Goal: Task Accomplishment & Management: Manage account settings

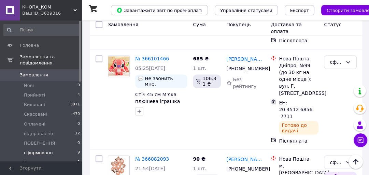
scroll to position [838, 0]
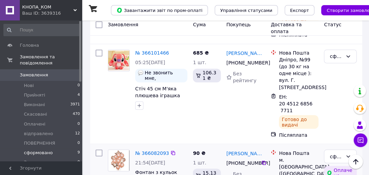
click at [151, 150] on link "№ 366082093" at bounding box center [152, 152] width 34 height 5
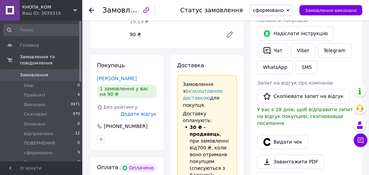
scroll to position [364, 0]
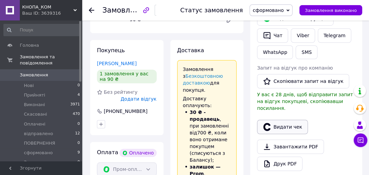
click at [286, 120] on button "Видати чек" at bounding box center [282, 127] width 51 height 14
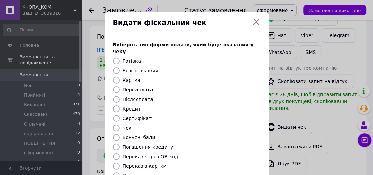
scroll to position [91, 0]
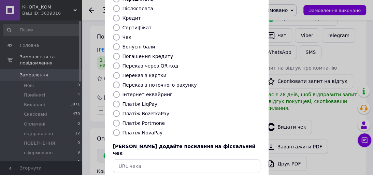
click at [114, 110] on input "Платіж RozetkaPay" at bounding box center [116, 113] width 7 height 7
radio input "true"
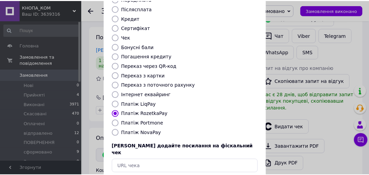
scroll to position [364, 0]
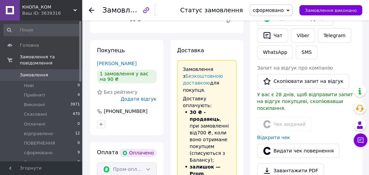
click at [37, 72] on span "Замовлення" at bounding box center [34, 75] width 28 height 6
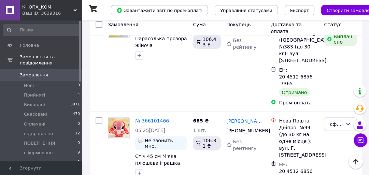
scroll to position [1230, 0]
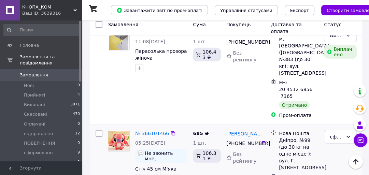
click at [152, 131] on link "№ 366101466" at bounding box center [152, 133] width 34 height 5
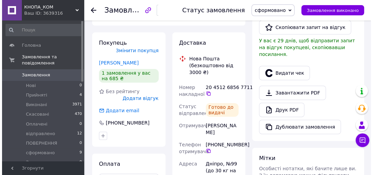
scroll to position [184, 0]
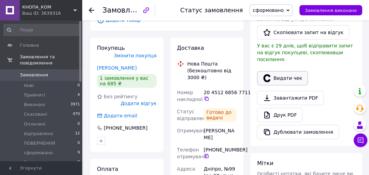
click at [282, 71] on button "Видати чек" at bounding box center [282, 78] width 51 height 14
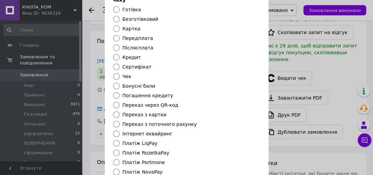
scroll to position [91, 0]
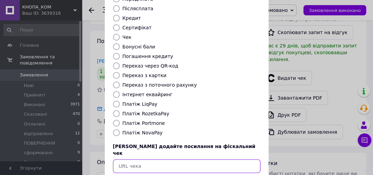
click at [132, 160] on input "text" at bounding box center [187, 167] width 148 height 14
paste input "https://check.checkbox.ua/46712272-0a42-46b2-8799-b4b2f37a7a78"
type input "https://check.checkbox.ua/46712272-0a42-46b2-8799-b4b2f37a7a78"
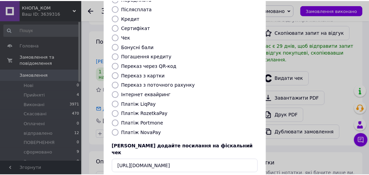
scroll to position [0, 0]
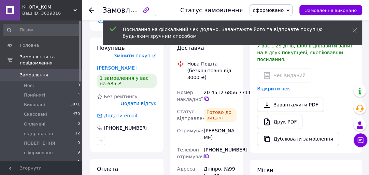
click at [284, 11] on span "сформовано" at bounding box center [268, 10] width 31 height 5
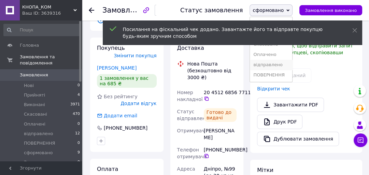
click at [274, 65] on li "відправлено" at bounding box center [271, 65] width 42 height 10
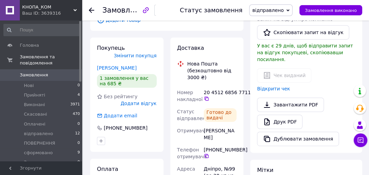
click at [38, 72] on span "Замовлення" at bounding box center [34, 75] width 28 height 6
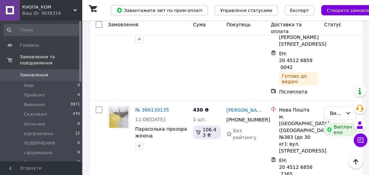
scroll to position [1139, 0]
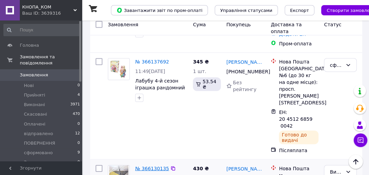
click at [156, 166] on link "№ 366130135" at bounding box center [152, 168] width 34 height 5
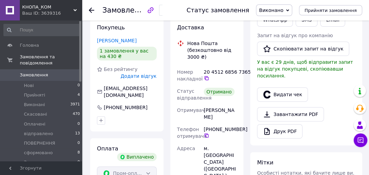
scroll to position [144, 0]
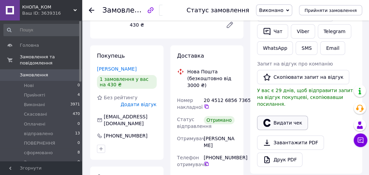
click at [284, 116] on button "Видати чек" at bounding box center [282, 123] width 51 height 14
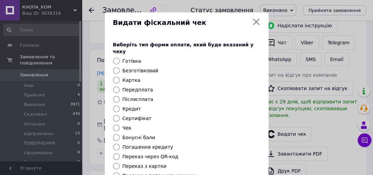
scroll to position [118, 0]
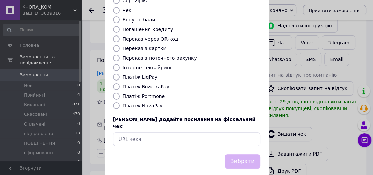
click at [114, 83] on input "Платіж RozetkaPay" at bounding box center [116, 86] width 7 height 7
radio input "true"
click at [242, 154] on button "Вибрати" at bounding box center [243, 161] width 36 height 15
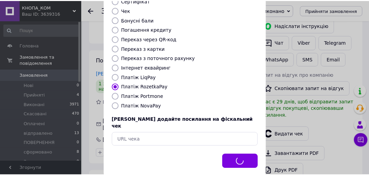
scroll to position [144, 0]
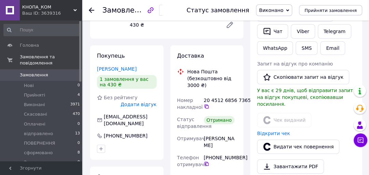
click at [26, 72] on span "Замовлення" at bounding box center [34, 75] width 28 height 6
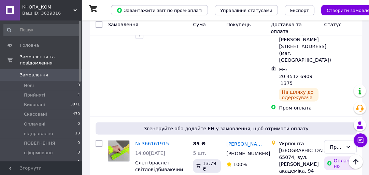
scroll to position [1002, 0]
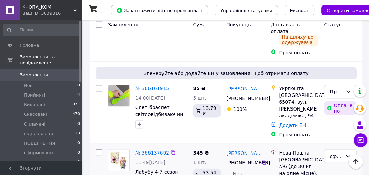
click at [149, 150] on link "№ 366137692" at bounding box center [152, 152] width 34 height 5
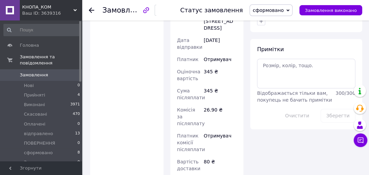
scroll to position [227, 0]
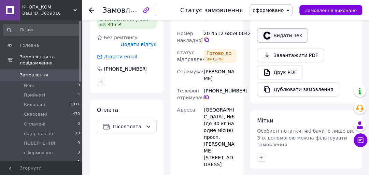
click at [281, 28] on button "Видати чек" at bounding box center [282, 35] width 51 height 14
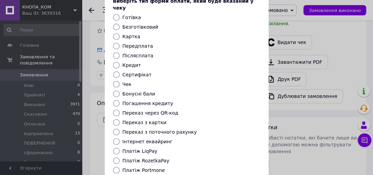
scroll to position [118, 0]
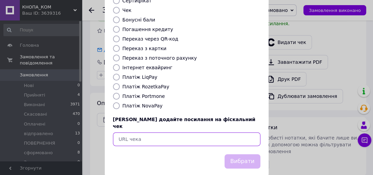
click at [136, 133] on input "text" at bounding box center [187, 140] width 148 height 14
paste input "https://check.checkbox.ua/edb4d964-e5f8-4366-9b70-0413df2e951f"
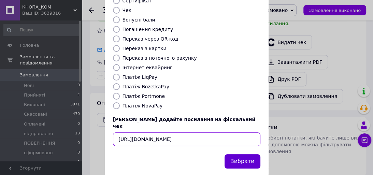
type input "https://check.checkbox.ua/edb4d964-e5f8-4366-9b70-0413df2e951f"
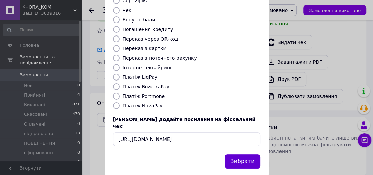
scroll to position [0, 0]
click at [244, 154] on button "Вибрати" at bounding box center [243, 161] width 36 height 15
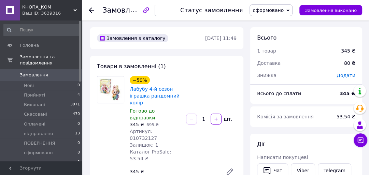
click at [273, 10] on span "сформовано" at bounding box center [268, 10] width 31 height 5
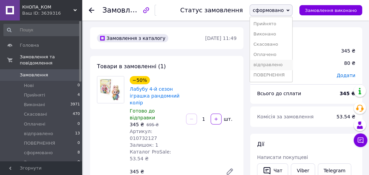
click at [275, 66] on li "відправлено" at bounding box center [271, 65] width 42 height 10
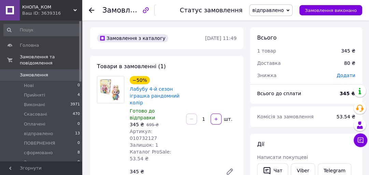
click at [31, 72] on span "Замовлення" at bounding box center [34, 75] width 28 height 6
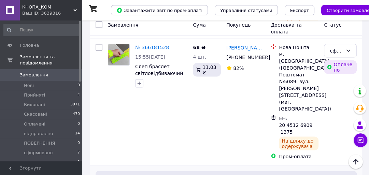
scroll to position [865, 0]
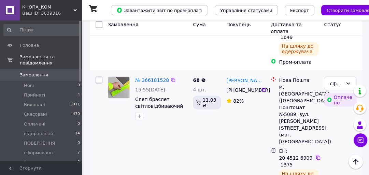
click at [316, 155] on icon at bounding box center [318, 157] width 5 height 5
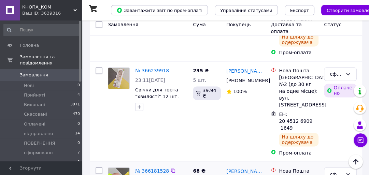
scroll to position [774, 0]
click at [149, 168] on link "№ 366181528" at bounding box center [152, 170] width 34 height 5
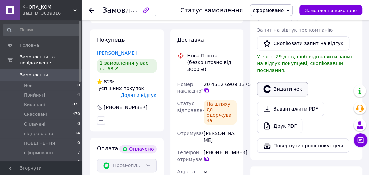
click at [280, 82] on button "Видати чек" at bounding box center [282, 89] width 51 height 14
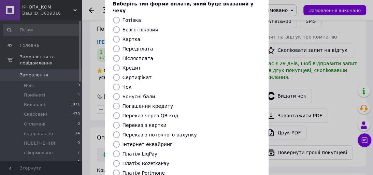
scroll to position [91, 0]
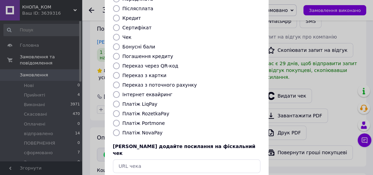
click at [113, 110] on input "Платіж RozetkaPay" at bounding box center [116, 113] width 7 height 7
radio input "true"
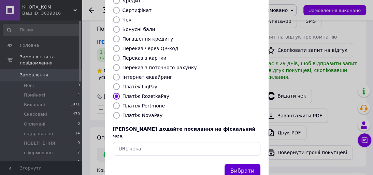
scroll to position [118, 0]
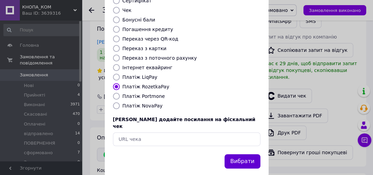
click at [247, 154] on button "Вибрати" at bounding box center [243, 161] width 36 height 15
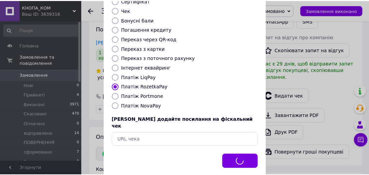
scroll to position [402, 0]
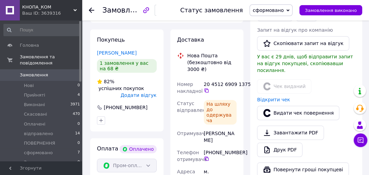
click at [35, 72] on span "Замовлення" at bounding box center [34, 75] width 28 height 6
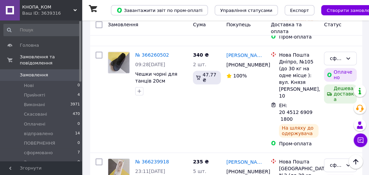
scroll to position [729, 0]
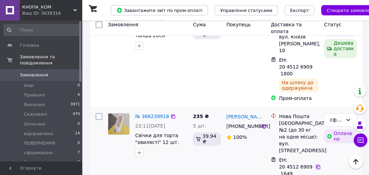
click at [317, 165] on icon at bounding box center [318, 167] width 4 height 4
click at [156, 114] on link "№ 366239918" at bounding box center [152, 116] width 34 height 5
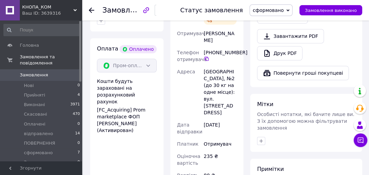
scroll to position [423, 0]
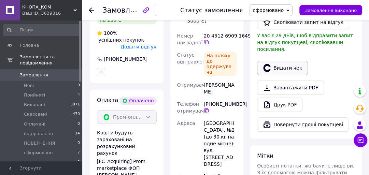
click at [281, 61] on button "Видати чек" at bounding box center [282, 68] width 51 height 14
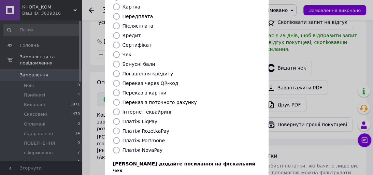
scroll to position [118, 0]
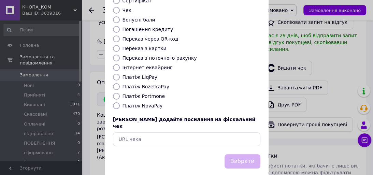
click at [114, 83] on input "Платіж RozetkaPay" at bounding box center [116, 86] width 7 height 7
radio input "true"
click at [238, 154] on button "Вибрати" at bounding box center [243, 161] width 36 height 15
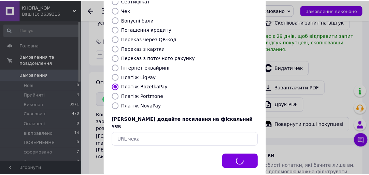
scroll to position [423, 0]
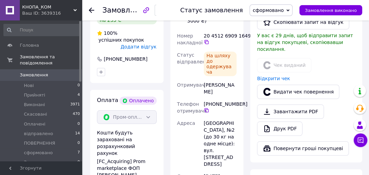
click at [31, 72] on span "Замовлення" at bounding box center [34, 75] width 28 height 6
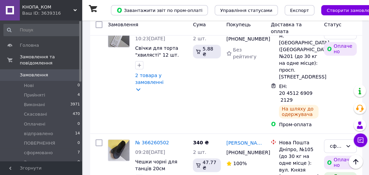
scroll to position [638, 0]
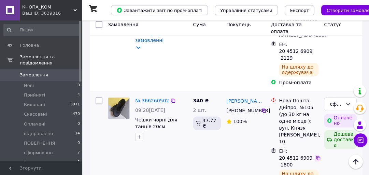
click at [318, 155] on icon at bounding box center [318, 157] width 5 height 5
click at [153, 98] on link "№ 366260502" at bounding box center [152, 100] width 34 height 5
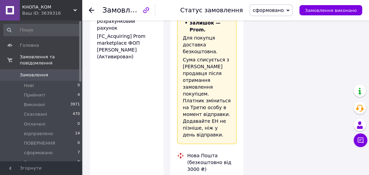
scroll to position [638, 0]
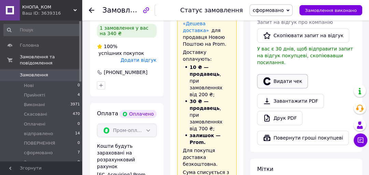
click at [279, 74] on button "Видати чек" at bounding box center [282, 81] width 51 height 14
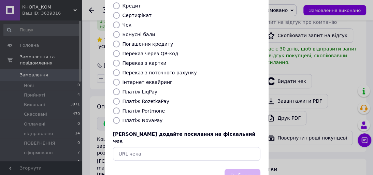
scroll to position [118, 0]
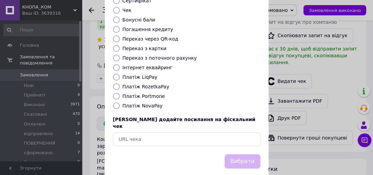
click at [113, 83] on input "Платіж RozetkaPay" at bounding box center [116, 86] width 7 height 7
radio input "true"
click at [242, 154] on button "Вибрати" at bounding box center [243, 161] width 36 height 15
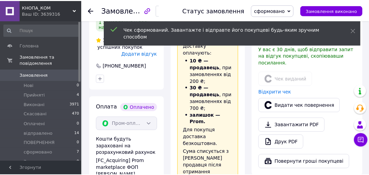
scroll to position [410, 0]
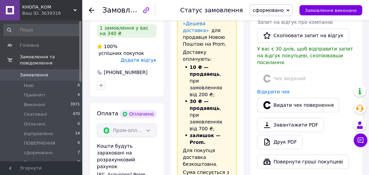
click at [42, 72] on span "Замовлення" at bounding box center [34, 75] width 28 height 6
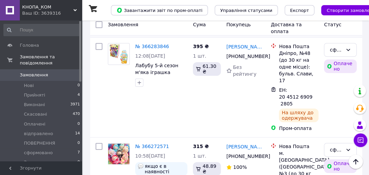
scroll to position [547, 0]
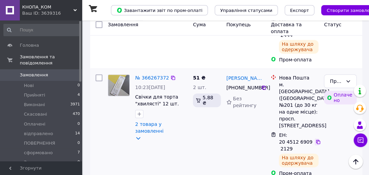
click at [319, 139] on icon at bounding box center [318, 141] width 5 height 5
click at [159, 75] on link "№ 366267372" at bounding box center [152, 77] width 34 height 5
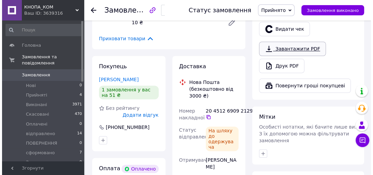
scroll to position [410, 0]
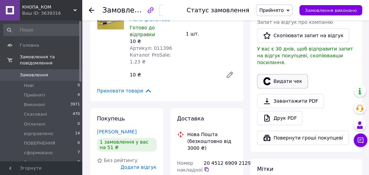
click at [275, 74] on button "Видати чек" at bounding box center [282, 81] width 51 height 14
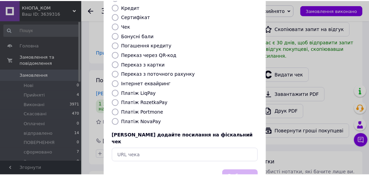
scroll to position [118, 0]
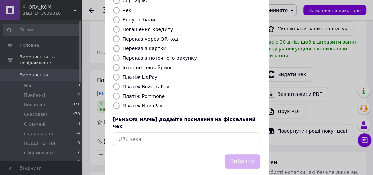
click at [113, 83] on input "Платіж RozetkaPay" at bounding box center [116, 86] width 7 height 7
radio input "true"
click at [238, 154] on button "Вибрати" at bounding box center [243, 161] width 36 height 15
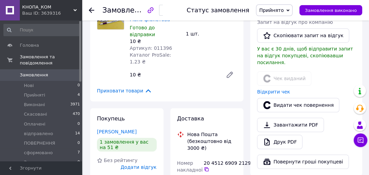
click at [31, 72] on span "Замовлення" at bounding box center [34, 75] width 28 height 6
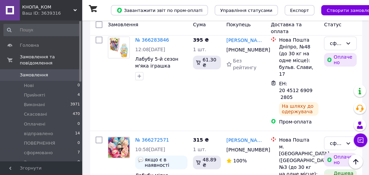
scroll to position [455, 0]
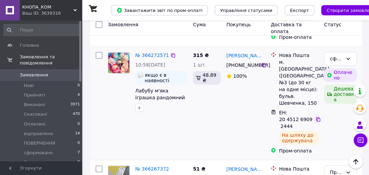
click at [318, 117] on icon at bounding box center [318, 119] width 5 height 5
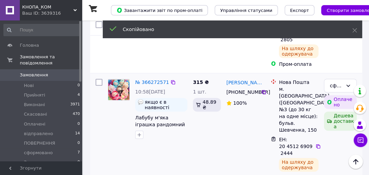
scroll to position [410, 0]
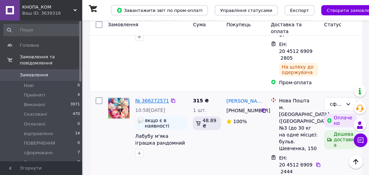
click at [145, 98] on link "№ 366272571" at bounding box center [152, 100] width 34 height 5
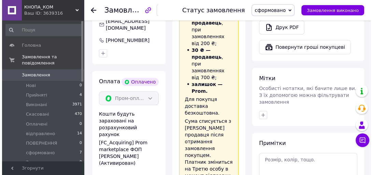
scroll to position [364, 0]
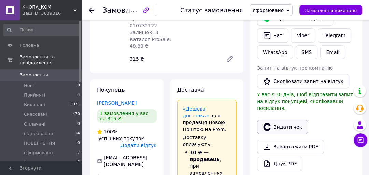
click at [286, 120] on button "Видати чек" at bounding box center [282, 127] width 51 height 14
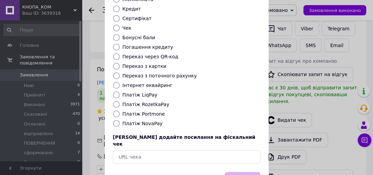
scroll to position [118, 0]
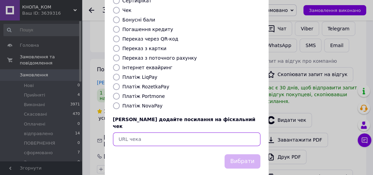
click at [129, 133] on input "text" at bounding box center [187, 140] width 148 height 14
paste input "https://check.checkbox.ua/67726937-aed3-46eb-b290-30570dc2a038"
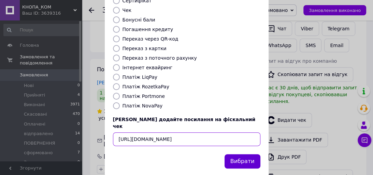
type input "https://check.checkbox.ua/67726937-aed3-46eb-b290-30570dc2a038"
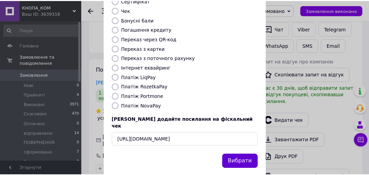
scroll to position [0, 0]
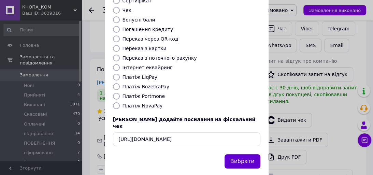
click at [239, 154] on button "Вибрати" at bounding box center [243, 161] width 36 height 15
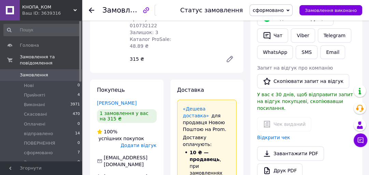
click at [37, 72] on span "Замовлення" at bounding box center [34, 75] width 28 height 6
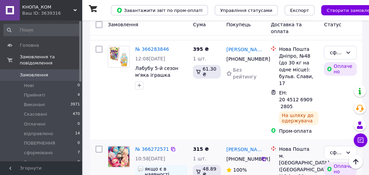
scroll to position [364, 0]
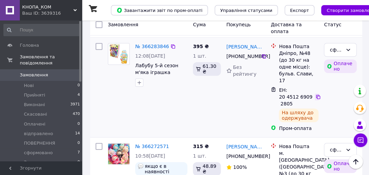
click at [318, 94] on icon at bounding box center [318, 96] width 5 height 5
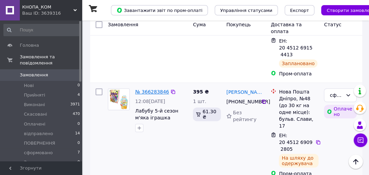
click at [152, 89] on link "№ 366283846" at bounding box center [152, 91] width 34 height 5
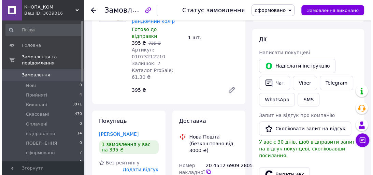
scroll to position [319, 0]
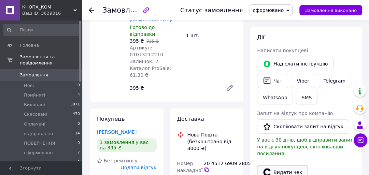
click at [287, 165] on button "Видати чек" at bounding box center [282, 172] width 51 height 14
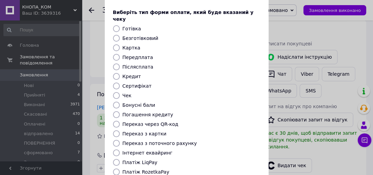
scroll to position [118, 0]
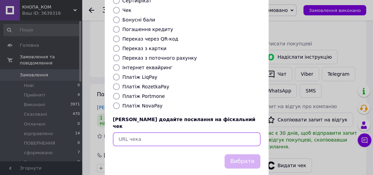
click at [163, 133] on input "text" at bounding box center [187, 140] width 148 height 14
paste input "https://check.checkbox.ua/75606e4a-91d3-4c64-8f1f-02151026f140"
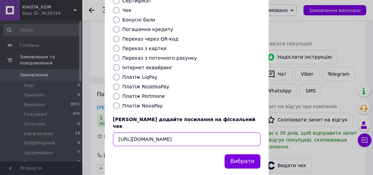
scroll to position [0, 7]
type input "https://check.checkbox.ua/75606e4a-91d3-4c64-8f1f-02151026f140"
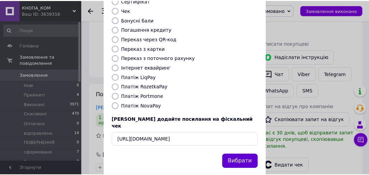
scroll to position [0, 0]
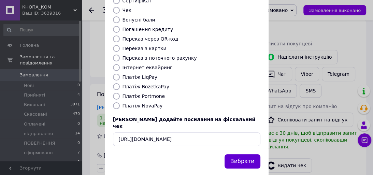
click at [245, 154] on button "Вибрати" at bounding box center [243, 161] width 36 height 15
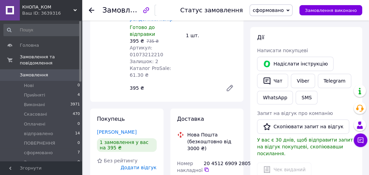
click at [24, 72] on span "Замовлення" at bounding box center [34, 75] width 28 height 6
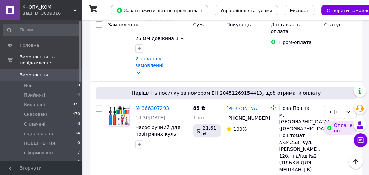
scroll to position [182, 0]
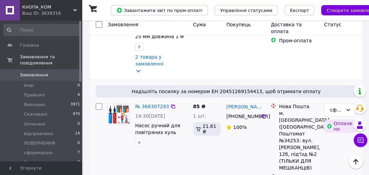
click at [155, 104] on link "№ 366307293" at bounding box center [152, 106] width 34 height 5
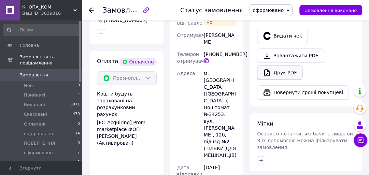
scroll to position [364, 0]
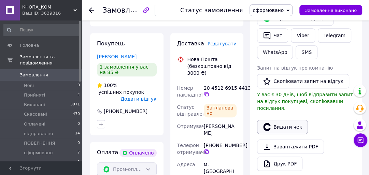
click at [281, 120] on button "Видати чек" at bounding box center [282, 127] width 51 height 14
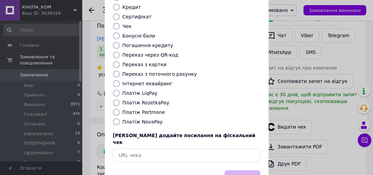
scroll to position [118, 0]
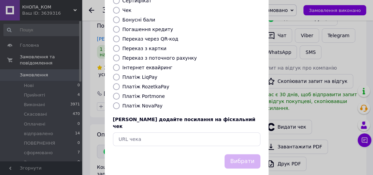
click at [113, 83] on input "Платіж RozetkaPay" at bounding box center [116, 86] width 7 height 7
radio input "true"
click at [243, 154] on button "Вибрати" at bounding box center [243, 161] width 36 height 15
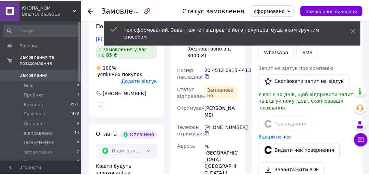
scroll to position [364, 0]
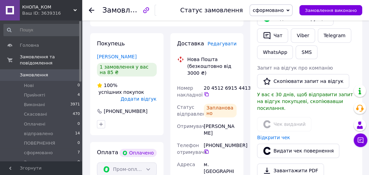
click at [24, 72] on span "Замовлення" at bounding box center [34, 75] width 28 height 6
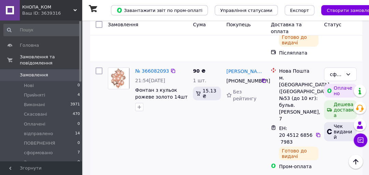
scroll to position [1412, 0]
